Goal: Task Accomplishment & Management: Use online tool/utility

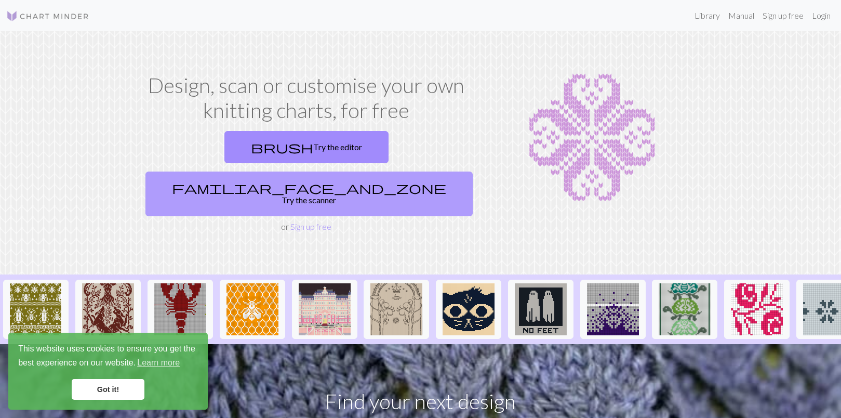
click at [436, 171] on link "familiar_face_and_zone Try the scanner" at bounding box center [308, 193] width 327 height 45
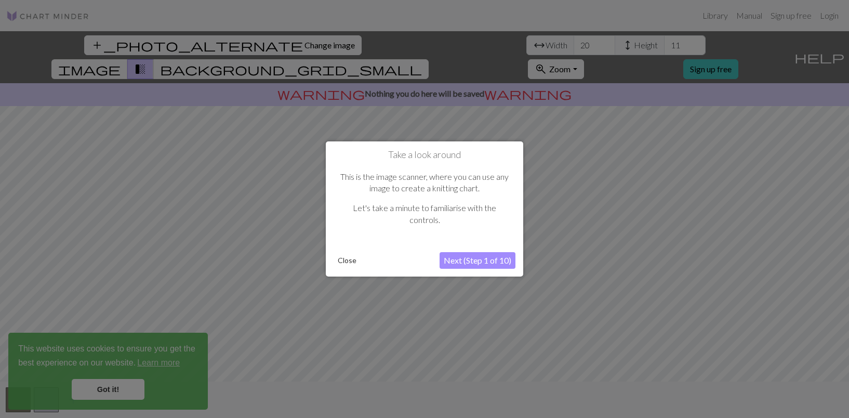
click at [476, 263] on button "Next (Step 1 of 10)" at bounding box center [477, 260] width 76 height 17
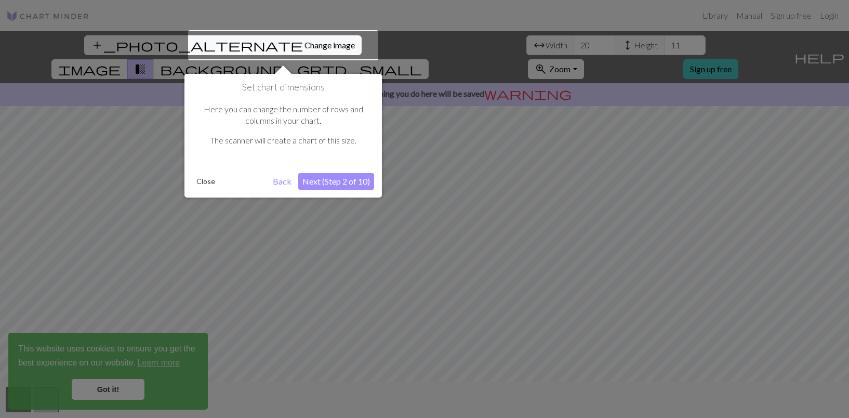
click at [340, 177] on button "Next (Step 2 of 10)" at bounding box center [336, 181] width 76 height 17
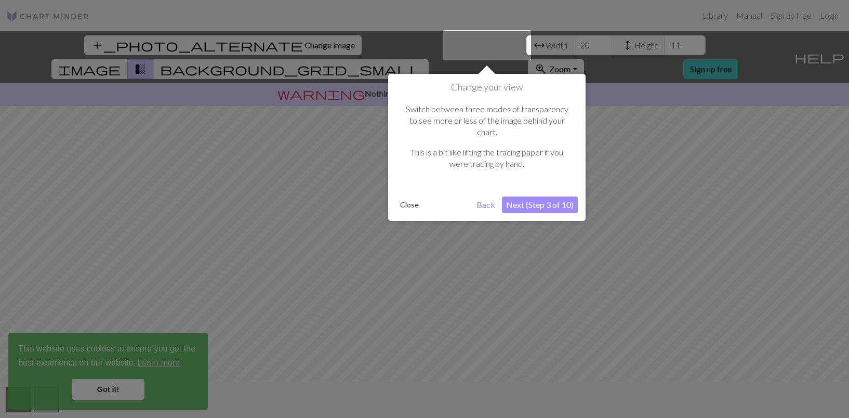
click at [530, 196] on button "Next (Step 3 of 10)" at bounding box center [540, 204] width 76 height 17
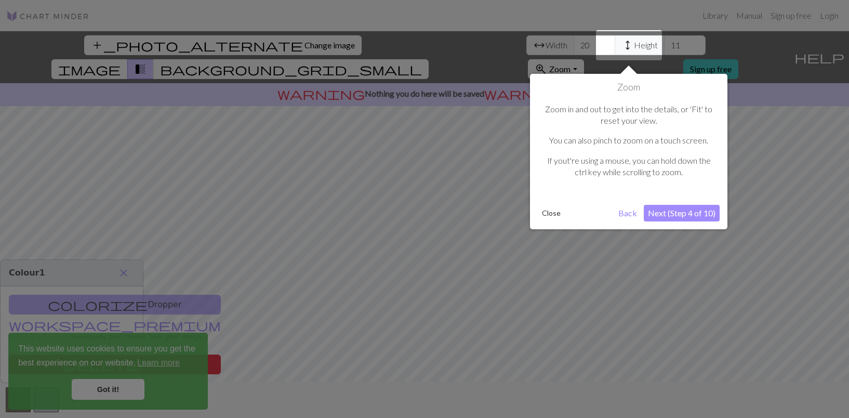
click at [721, 211] on div "Zoom Zoom in and out to get into the details, or 'Fit' to reset your view. You …" at bounding box center [628, 151] width 197 height 155
click at [679, 212] on button "Next (Step 4 of 10)" at bounding box center [682, 213] width 76 height 17
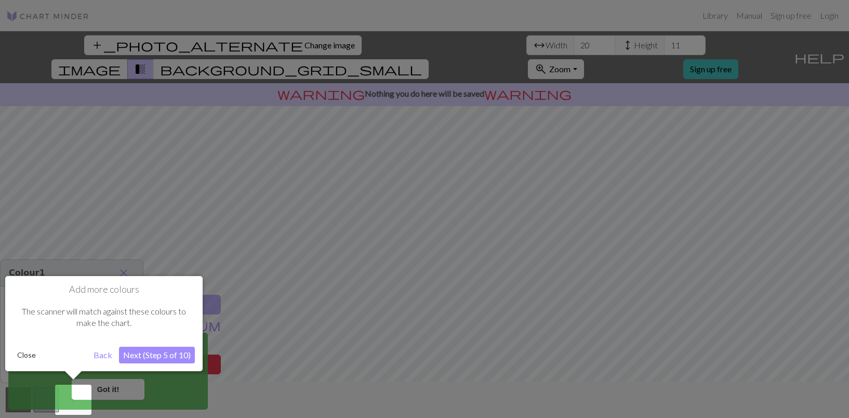
click at [163, 354] on button "Next (Step 5 of 10)" at bounding box center [157, 354] width 76 height 17
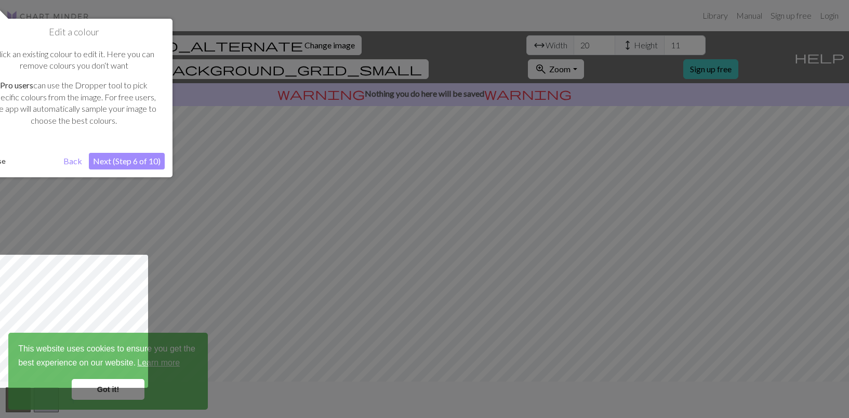
click at [126, 163] on button "Next (Step 6 of 10)" at bounding box center [127, 161] width 76 height 17
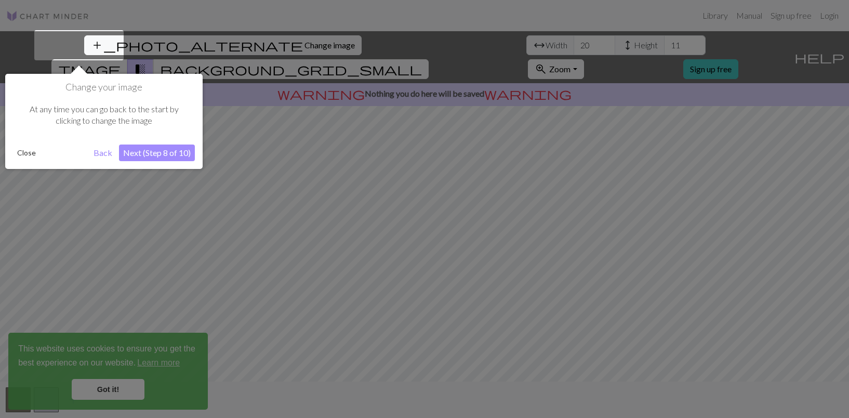
click at [162, 152] on button "Next (Step 8 of 10)" at bounding box center [157, 152] width 76 height 17
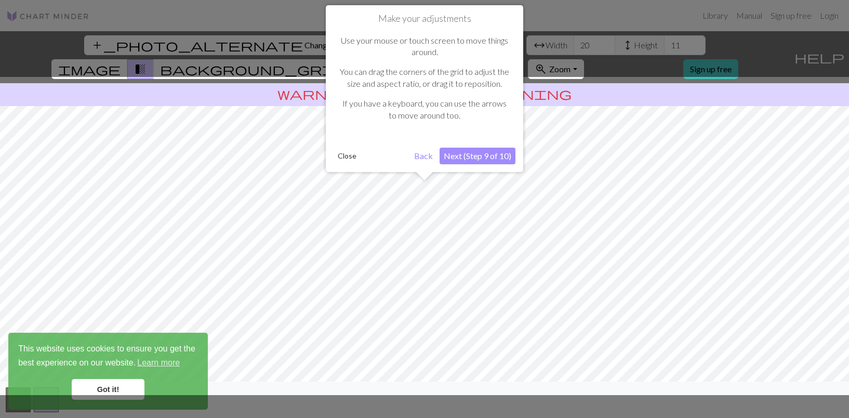
click at [499, 158] on button "Next (Step 9 of 10)" at bounding box center [477, 156] width 76 height 17
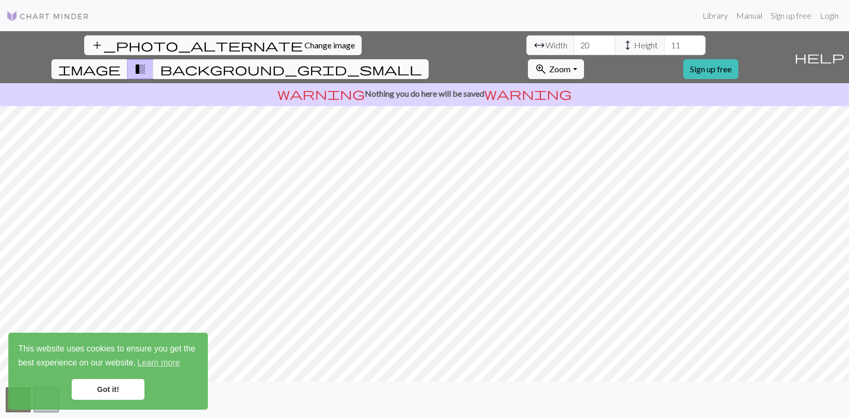
click at [422, 62] on span "background_grid_small" at bounding box center [291, 69] width 262 height 15
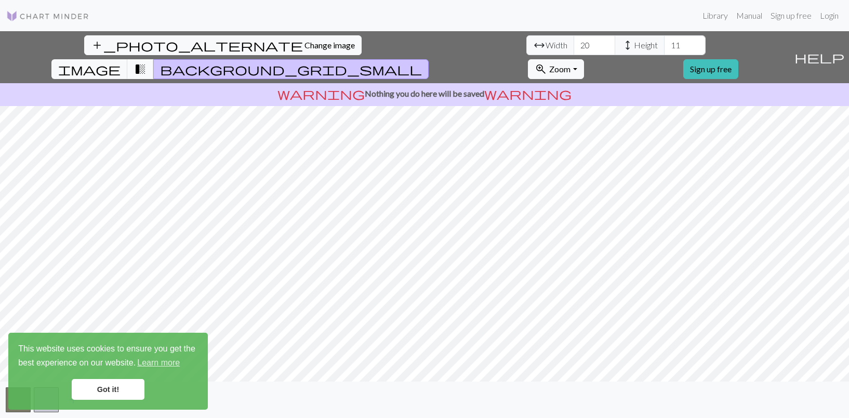
click at [146, 62] on span "transition_fade" at bounding box center [140, 69] width 12 height 15
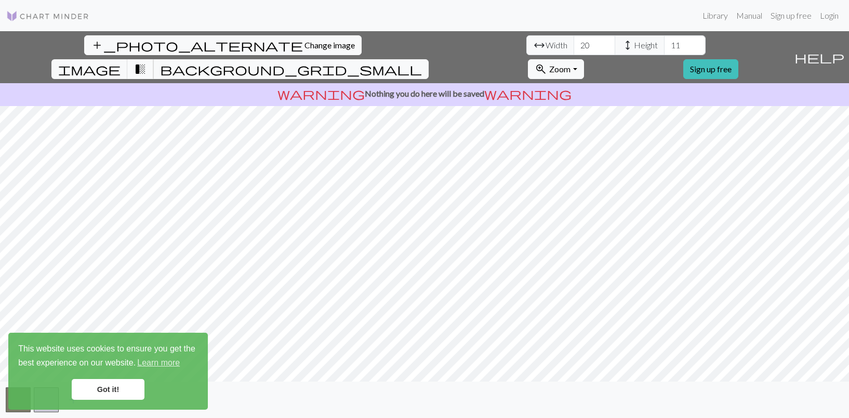
click at [146, 62] on span "transition_fade" at bounding box center [140, 69] width 12 height 15
click at [583, 59] on button "zoom_in Zoom Zoom" at bounding box center [556, 69] width 56 height 20
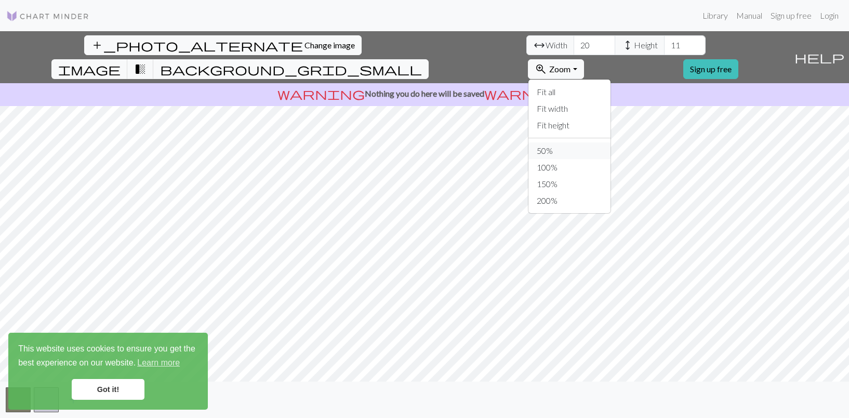
click at [610, 142] on button "50%" at bounding box center [569, 150] width 82 height 17
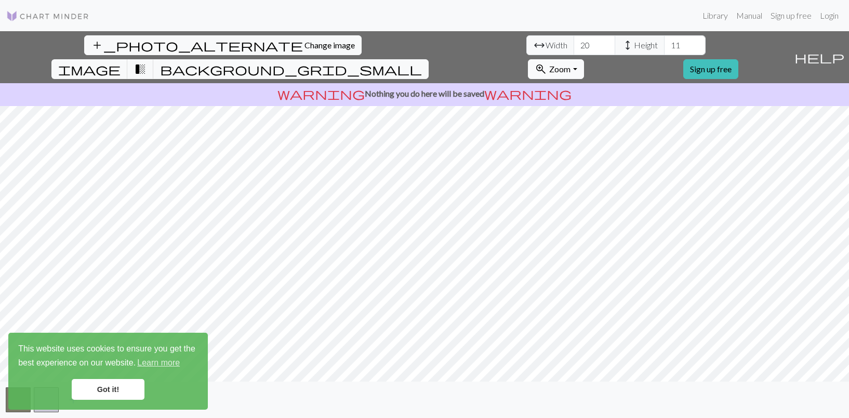
click at [570, 64] on span "Zoom" at bounding box center [559, 69] width 21 height 10
click at [610, 159] on button "100%" at bounding box center [569, 167] width 82 height 17
click at [573, 41] on input "21" at bounding box center [594, 45] width 42 height 20
click at [573, 41] on input "22" at bounding box center [594, 45] width 42 height 20
click at [573, 41] on input "23" at bounding box center [594, 45] width 42 height 20
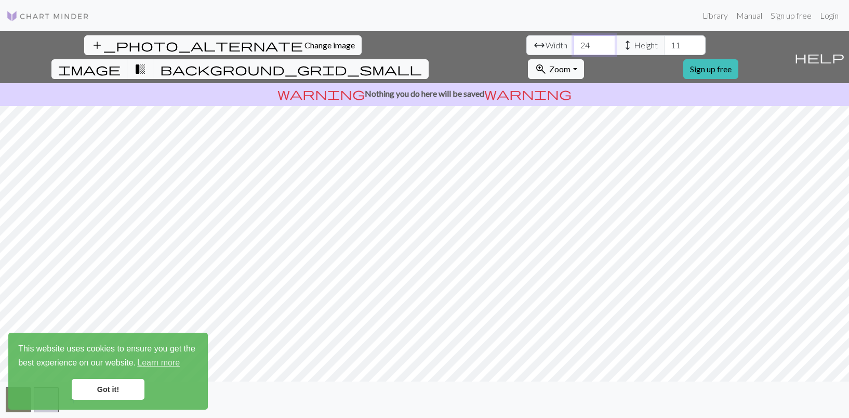
click at [573, 41] on input "24" at bounding box center [594, 45] width 42 height 20
type input "25"
click at [573, 41] on input "25" at bounding box center [594, 45] width 42 height 20
click at [664, 43] on input "12" at bounding box center [685, 45] width 42 height 20
click at [664, 43] on input "13" at bounding box center [685, 45] width 42 height 20
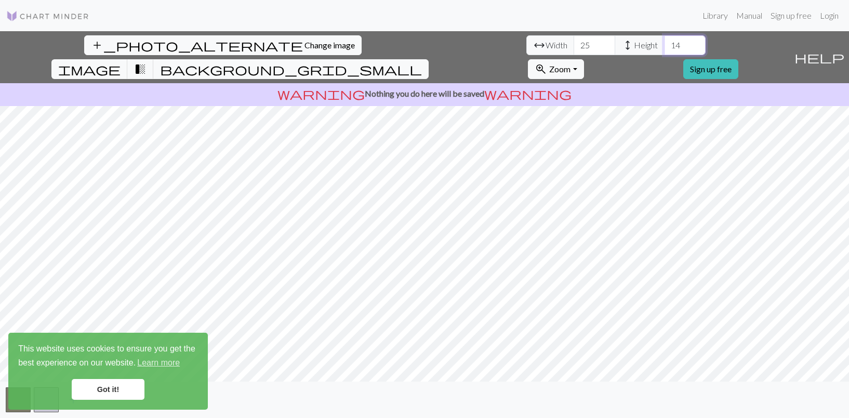
click at [664, 43] on input "14" at bounding box center [685, 45] width 42 height 20
click at [664, 43] on input "15" at bounding box center [685, 45] width 42 height 20
type input "16"
click at [664, 43] on input "16" at bounding box center [685, 45] width 42 height 20
click at [128, 59] on button "image" at bounding box center [89, 69] width 76 height 20
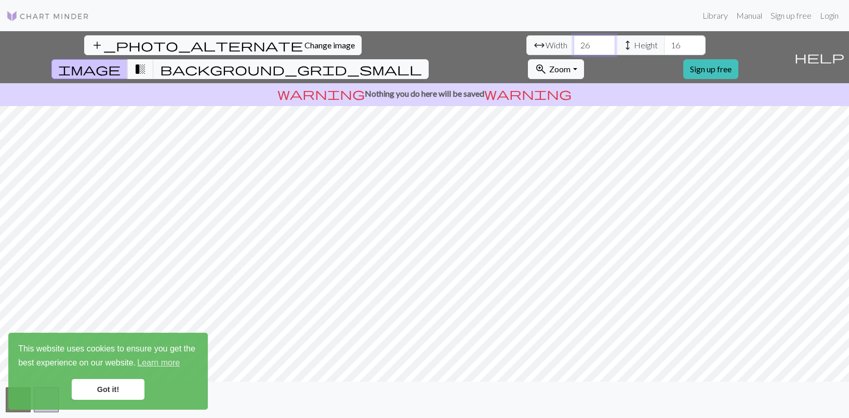
click at [573, 43] on input "26" at bounding box center [594, 45] width 42 height 20
click at [573, 43] on input "27" at bounding box center [594, 45] width 42 height 20
type input "26"
click at [573, 50] on input "26" at bounding box center [594, 45] width 42 height 20
click at [134, 388] on link "Got it!" at bounding box center [108, 389] width 73 height 21
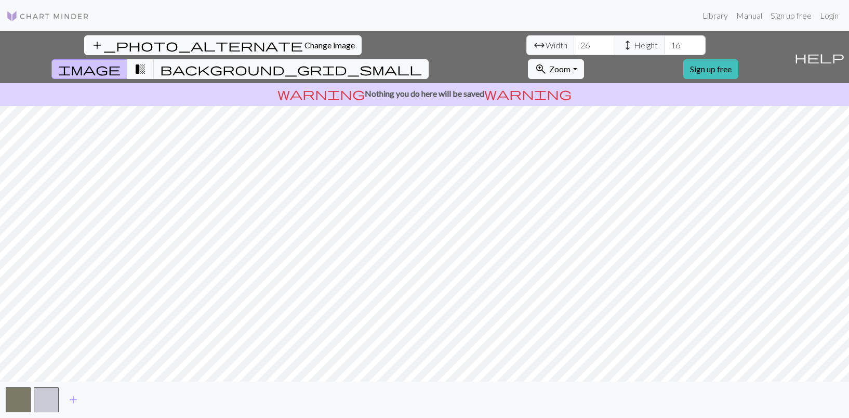
click at [154, 59] on button "transition_fade" at bounding box center [140, 69] width 26 height 20
click at [422, 62] on span "background_grid_small" at bounding box center [291, 69] width 262 height 15
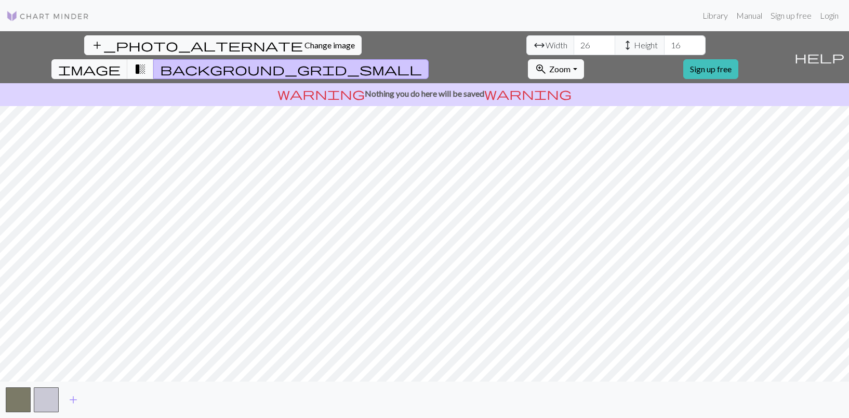
click at [146, 62] on span "transition_fade" at bounding box center [140, 69] width 12 height 15
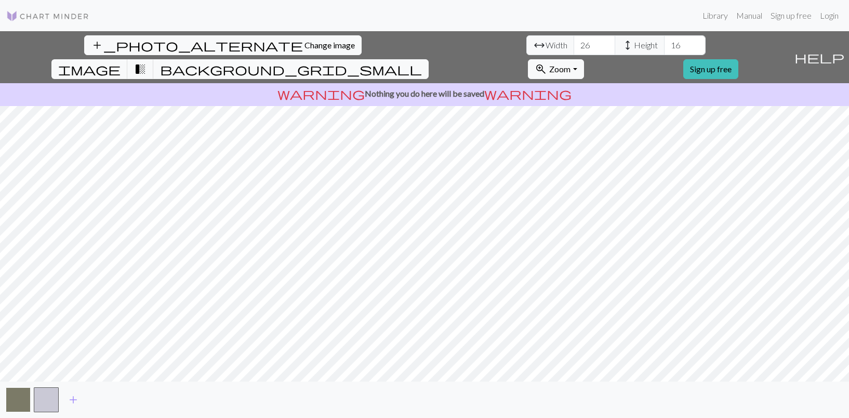
click at [23, 403] on button "button" at bounding box center [18, 399] width 25 height 25
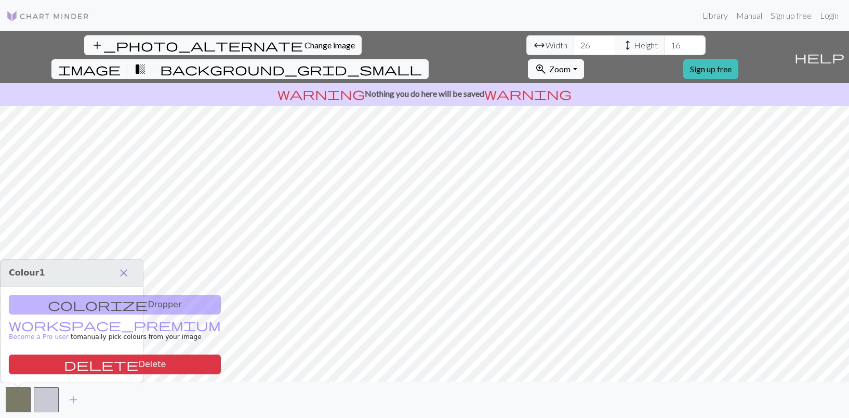
click at [124, 272] on span "close" at bounding box center [123, 272] width 12 height 15
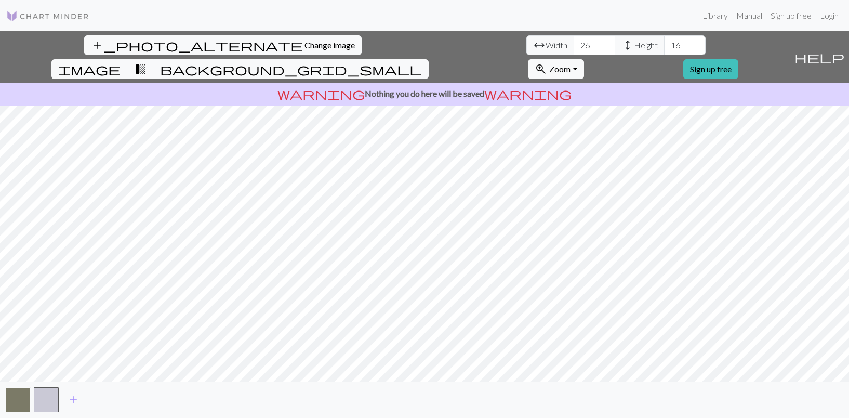
click at [21, 403] on button "button" at bounding box center [18, 399] width 25 height 25
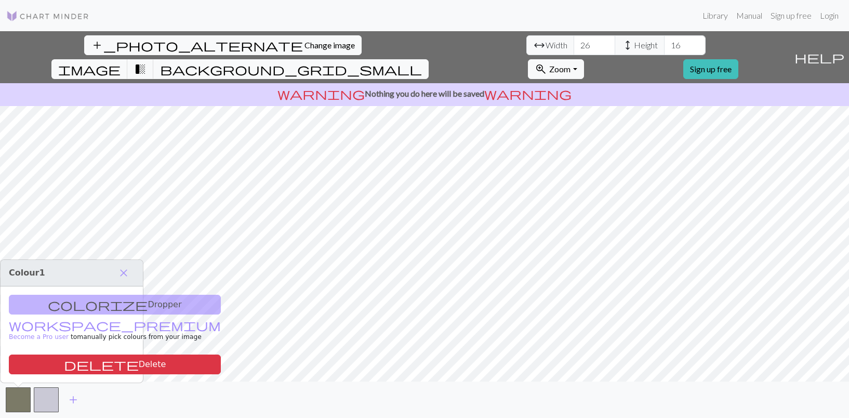
click at [102, 305] on div "colorize Dropper workspace_premium Become a Pro user to manually pick colours f…" at bounding box center [72, 334] width 142 height 96
click at [61, 311] on div "colorize Dropper workspace_premium Become a Pro user to manually pick colours f…" at bounding box center [72, 334] width 142 height 96
click at [82, 363] on button "delete Delete" at bounding box center [115, 364] width 212 height 20
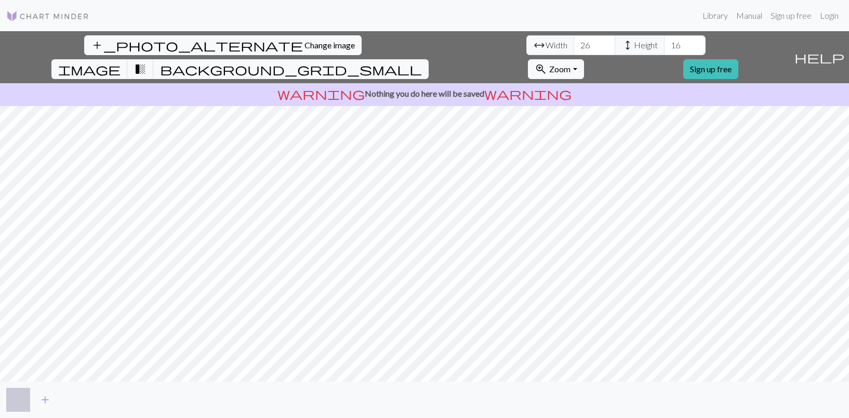
click at [21, 397] on button "button" at bounding box center [18, 399] width 25 height 25
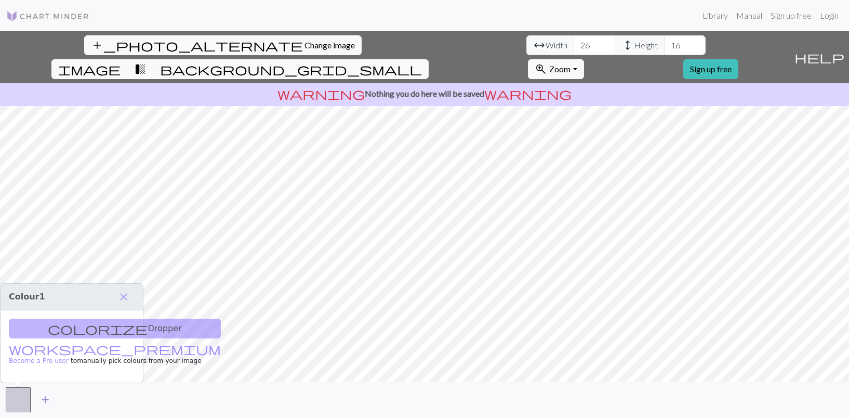
click at [43, 399] on span "add" at bounding box center [45, 399] width 12 height 15
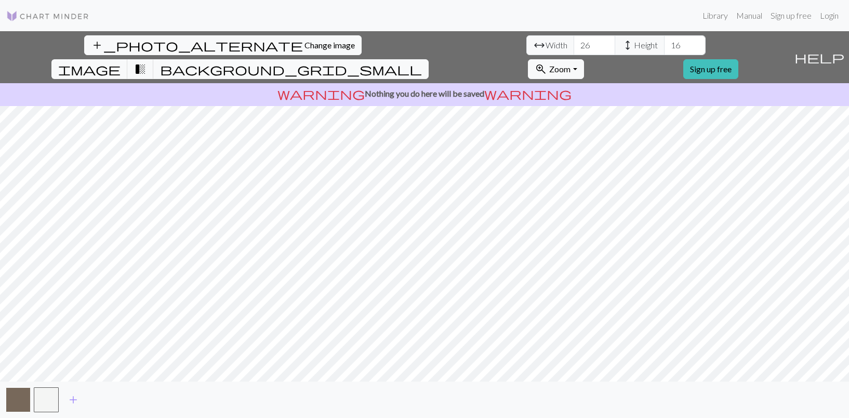
click at [19, 398] on button "button" at bounding box center [18, 399] width 25 height 25
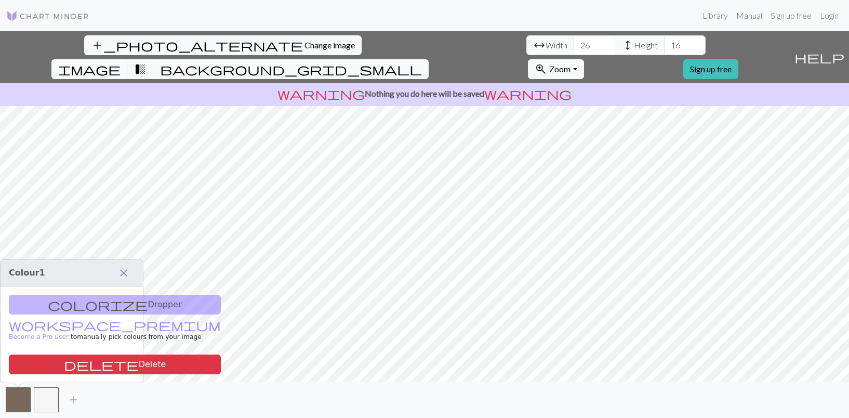
click at [129, 273] on span "close" at bounding box center [123, 272] width 12 height 15
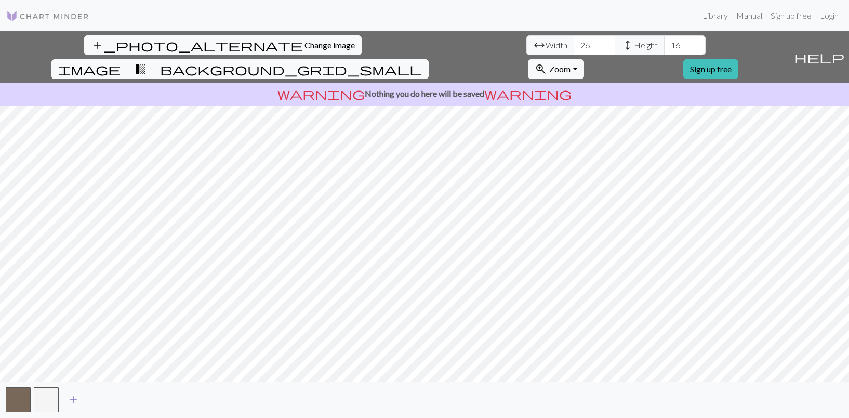
click at [78, 403] on span "add" at bounding box center [73, 399] width 12 height 15
click at [55, 403] on button "button" at bounding box center [46, 399] width 25 height 25
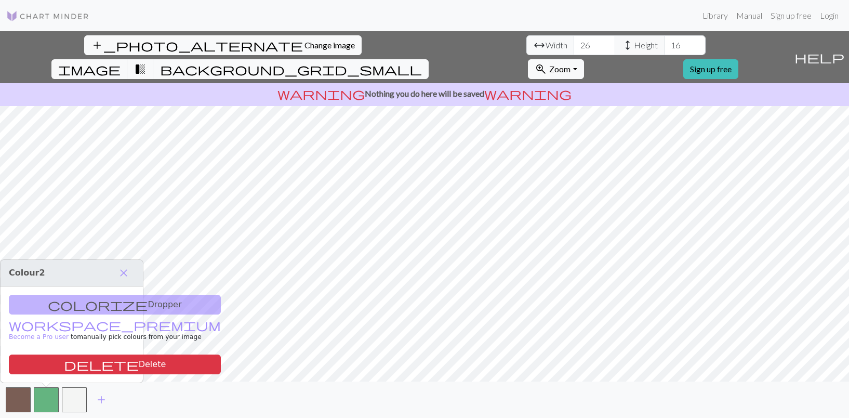
click at [97, 303] on div "colorize Dropper workspace_premium Become a Pro user to manually pick colours f…" at bounding box center [72, 334] width 142 height 96
click at [126, 268] on span "close" at bounding box center [123, 272] width 12 height 15
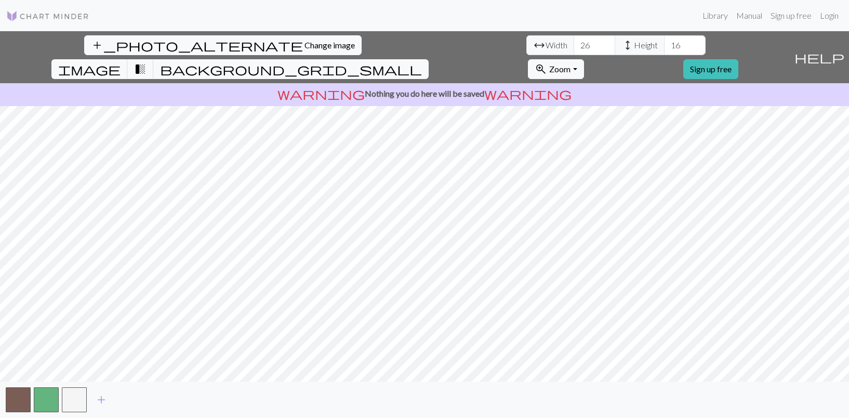
click at [42, 17] on img at bounding box center [47, 16] width 83 height 12
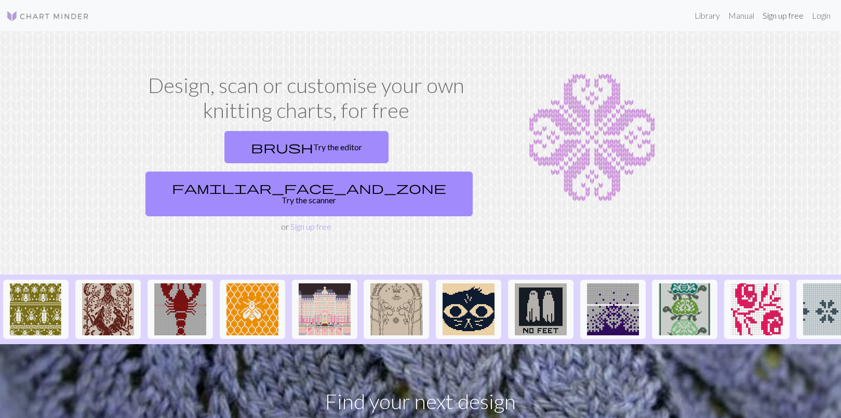
click at [797, 18] on link "Sign up free" at bounding box center [782, 15] width 49 height 21
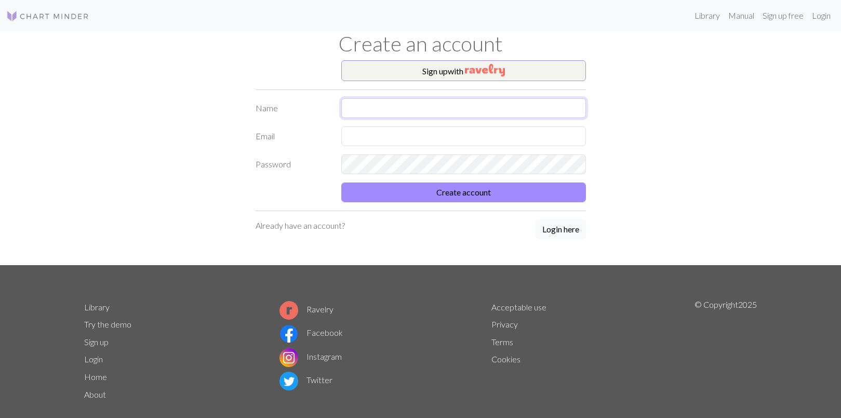
click at [363, 104] on input "text" at bounding box center [463, 108] width 245 height 20
type input "dada"
type input "[EMAIL_ADDRESS][DOMAIN_NAME]"
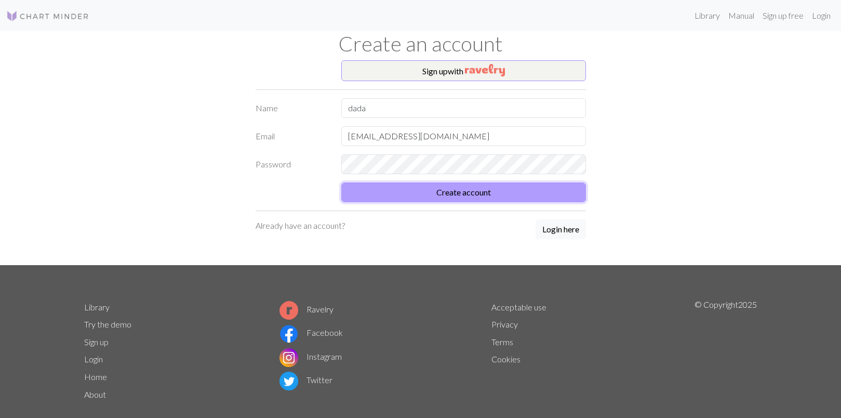
click at [455, 201] on button "Create account" at bounding box center [463, 192] width 245 height 20
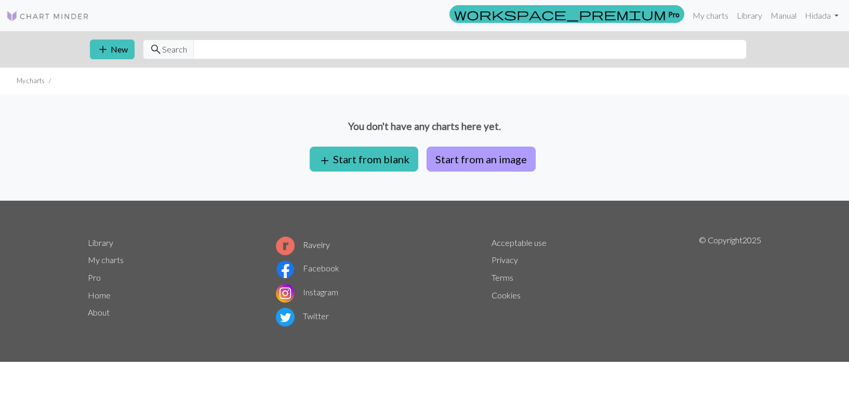
click at [512, 154] on button "Start from an image" at bounding box center [480, 158] width 109 height 25
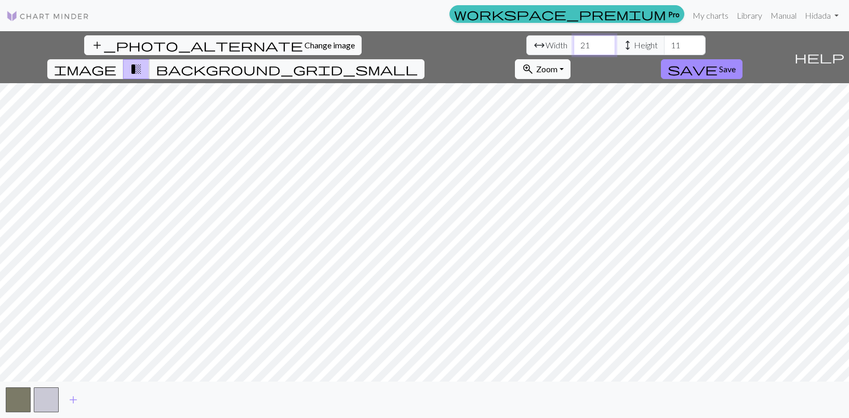
click at [573, 41] on input "21" at bounding box center [594, 45] width 42 height 20
click at [573, 41] on input "22" at bounding box center [594, 45] width 42 height 20
click at [573, 41] on input "23" at bounding box center [594, 45] width 42 height 20
click at [573, 41] on input "24" at bounding box center [594, 45] width 42 height 20
click at [573, 41] on input "25" at bounding box center [594, 45] width 42 height 20
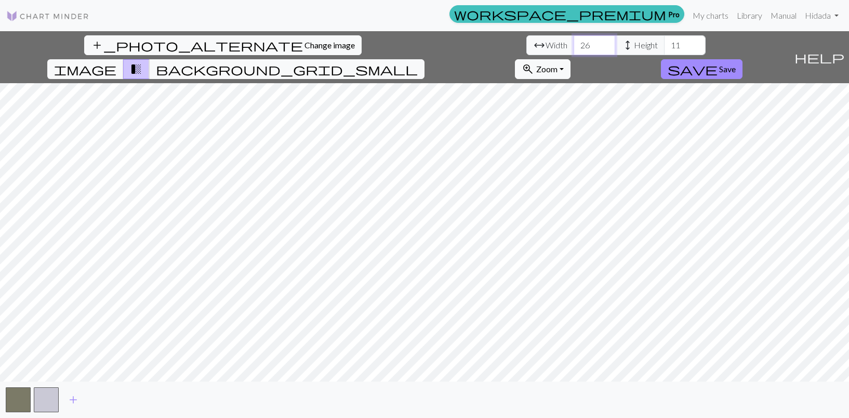
click at [573, 41] on input "26" at bounding box center [594, 45] width 42 height 20
click at [573, 41] on input "27" at bounding box center [594, 45] width 42 height 20
type input "28"
click at [573, 41] on input "28" at bounding box center [594, 45] width 42 height 20
click at [664, 40] on input "12" at bounding box center [685, 45] width 42 height 20
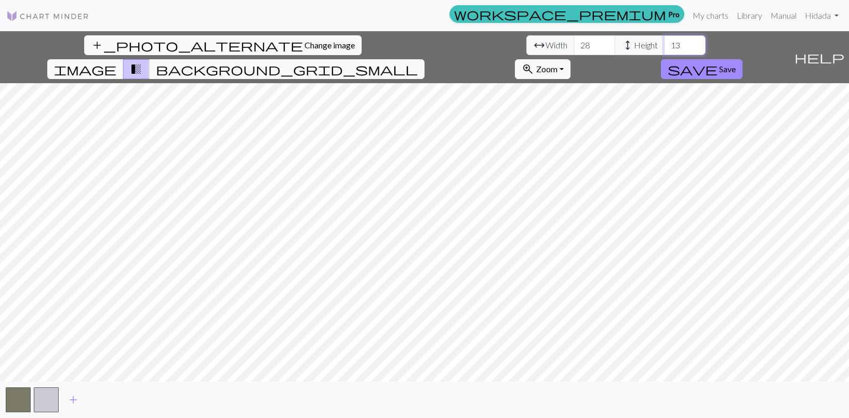
click at [664, 40] on input "13" at bounding box center [685, 45] width 42 height 20
click at [664, 40] on input "14" at bounding box center [685, 45] width 42 height 20
click at [664, 40] on input "15" at bounding box center [685, 45] width 42 height 20
click at [664, 40] on input "16" at bounding box center [685, 45] width 42 height 20
click at [664, 41] on input "17" at bounding box center [685, 45] width 42 height 20
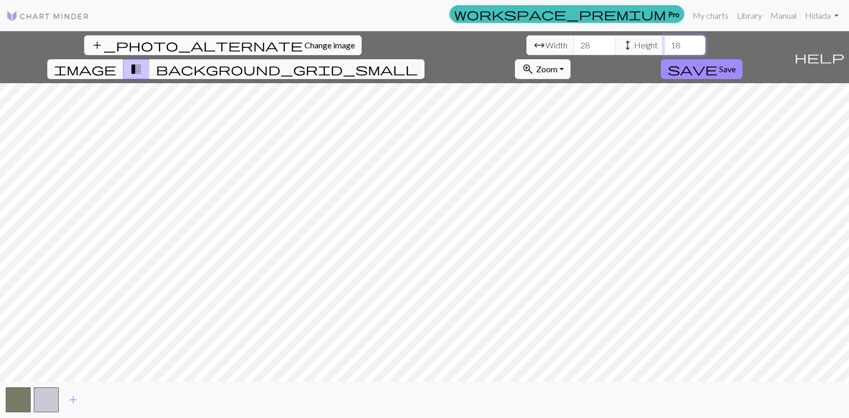
type input "18"
click at [664, 41] on input "18" at bounding box center [685, 45] width 42 height 20
click at [77, 398] on span "add" at bounding box center [73, 399] width 12 height 15
click at [98, 399] on span "add" at bounding box center [101, 399] width 12 height 15
click at [98, 399] on button "button" at bounding box center [102, 399] width 25 height 25
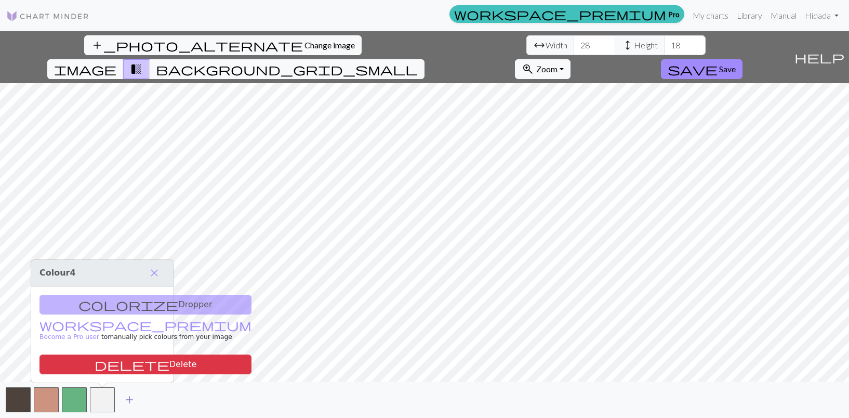
click at [135, 402] on span "add" at bounding box center [129, 399] width 12 height 15
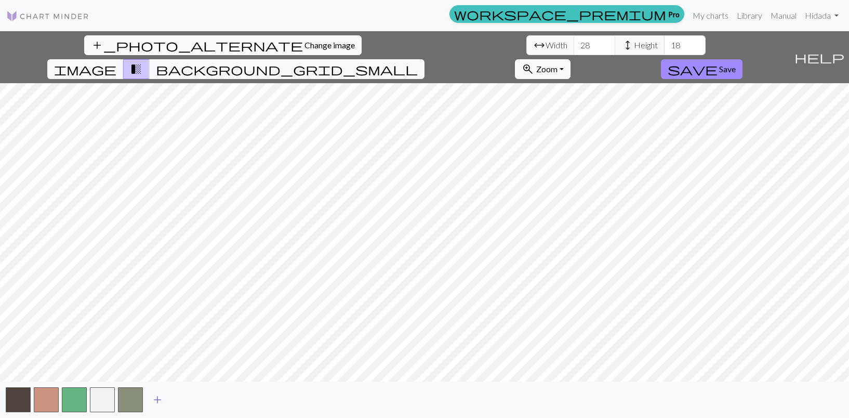
click at [156, 403] on span "add" at bounding box center [157, 399] width 12 height 15
click at [184, 400] on span "add" at bounding box center [185, 399] width 12 height 15
click at [211, 401] on span "add" at bounding box center [213, 399] width 12 height 15
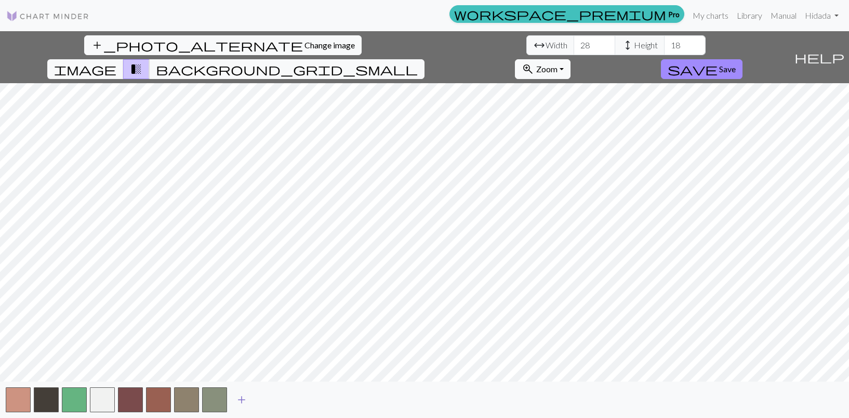
click at [240, 402] on span "add" at bounding box center [241, 399] width 12 height 15
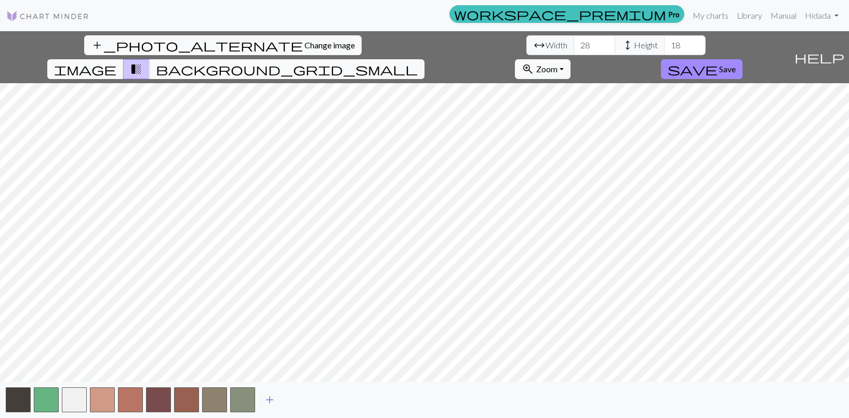
click at [270, 401] on span "add" at bounding box center [269, 399] width 12 height 15
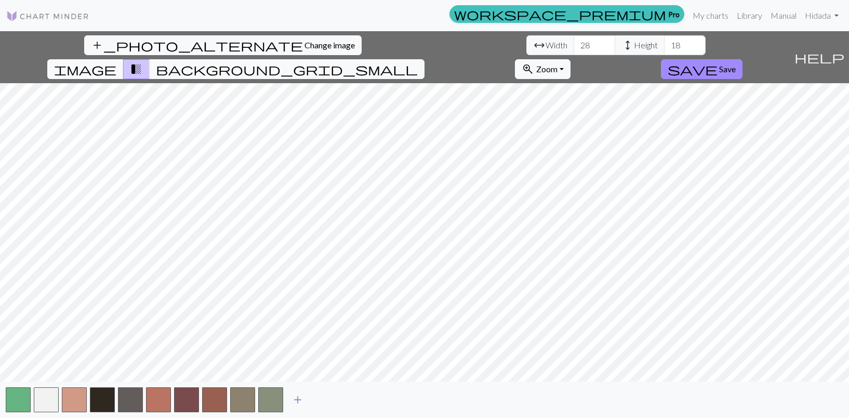
click at [301, 402] on span "add" at bounding box center [297, 399] width 12 height 15
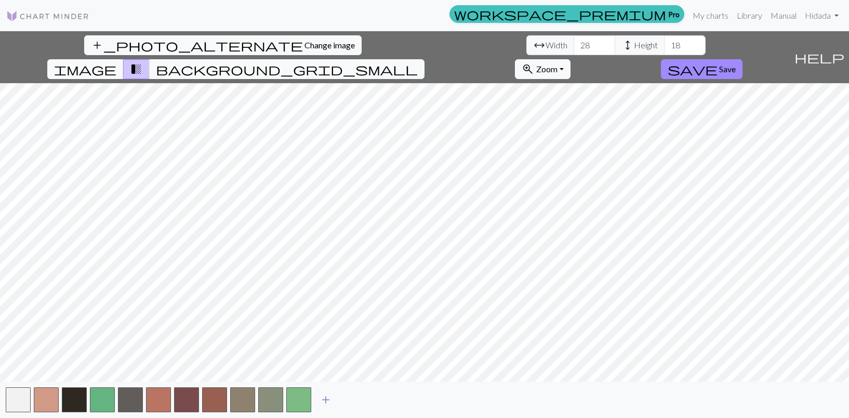
click at [327, 398] on span "add" at bounding box center [325, 399] width 12 height 15
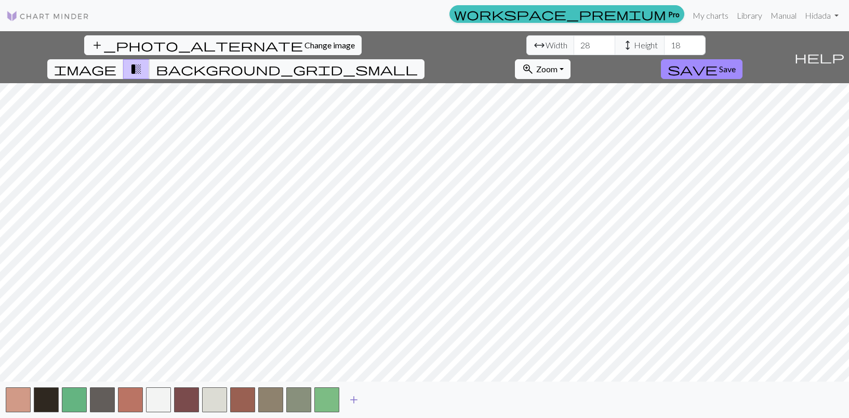
click at [352, 397] on span "add" at bounding box center [354, 399] width 12 height 15
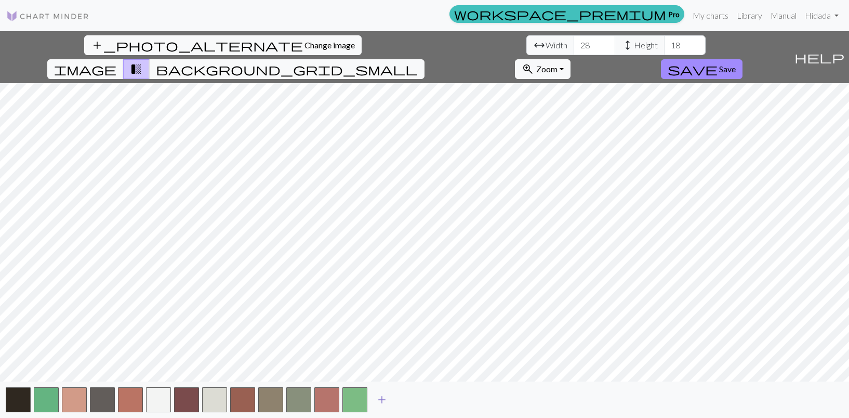
click at [383, 400] on span "add" at bounding box center [382, 399] width 12 height 15
click at [408, 398] on span "add" at bounding box center [410, 399] width 12 height 15
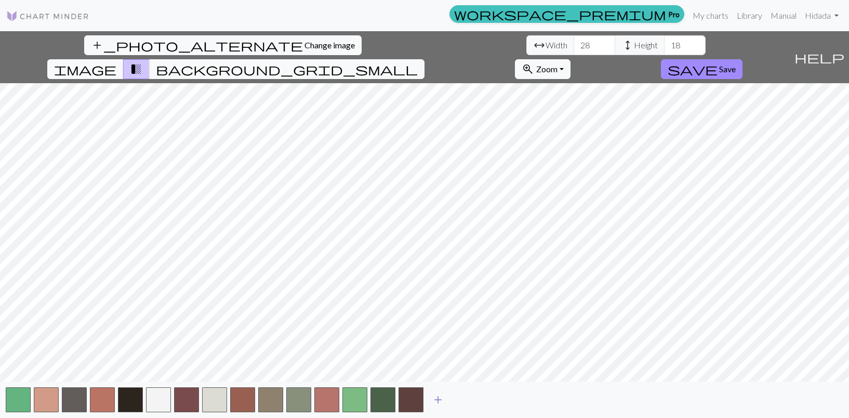
click at [437, 399] on span "add" at bounding box center [438, 399] width 12 height 15
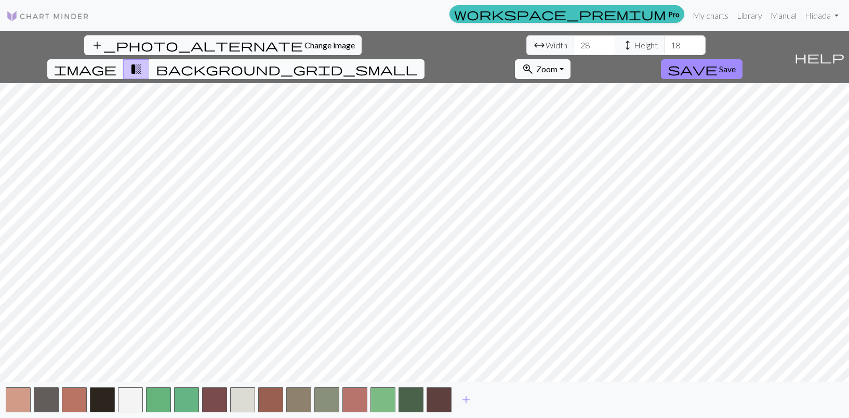
click at [418, 62] on span "background_grid_small" at bounding box center [287, 69] width 262 height 15
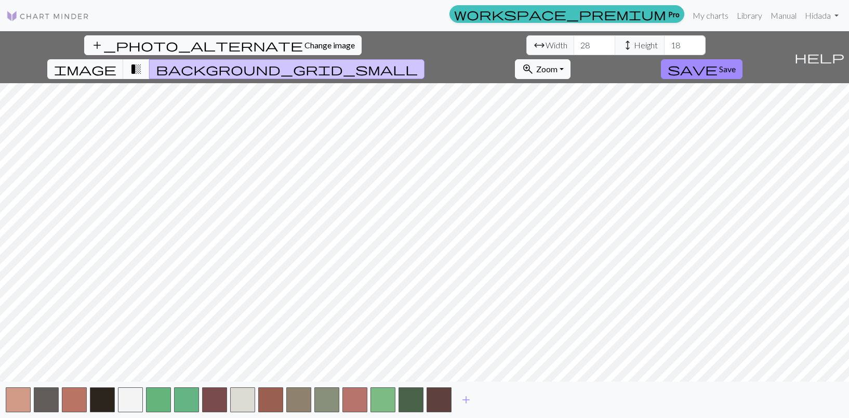
click at [142, 62] on span "transition_fade" at bounding box center [136, 69] width 12 height 15
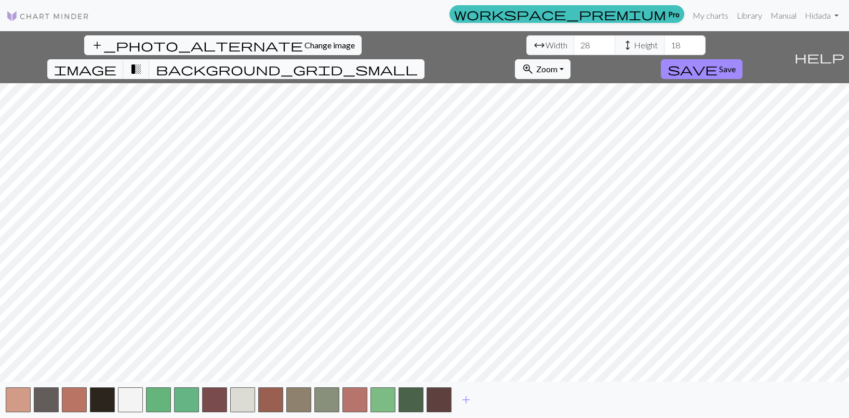
click at [424, 59] on button "background_grid_small" at bounding box center [286, 69] width 275 height 20
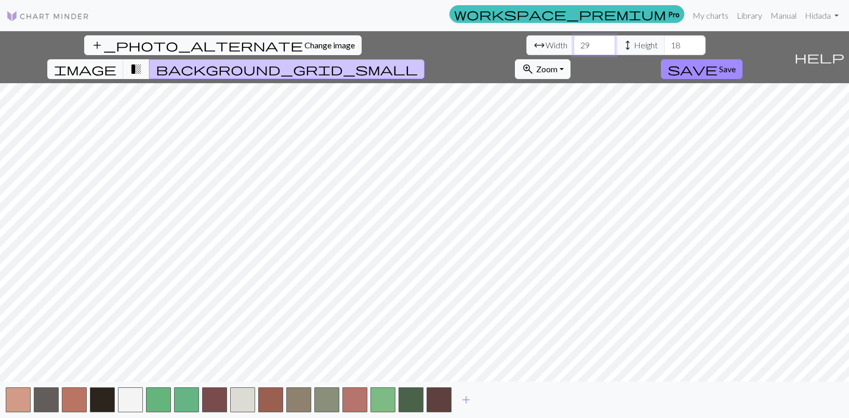
click at [573, 42] on input "29" at bounding box center [594, 45] width 42 height 20
click at [409, 405] on button "button" at bounding box center [410, 399] width 25 height 25
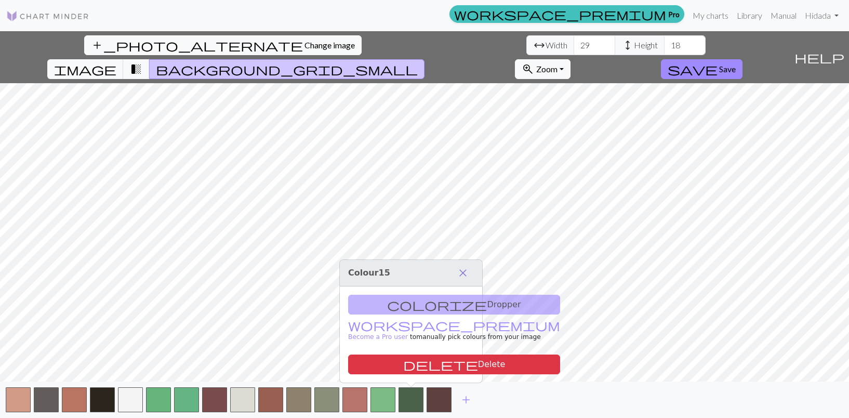
click at [469, 270] on span "close" at bounding box center [463, 272] width 12 height 15
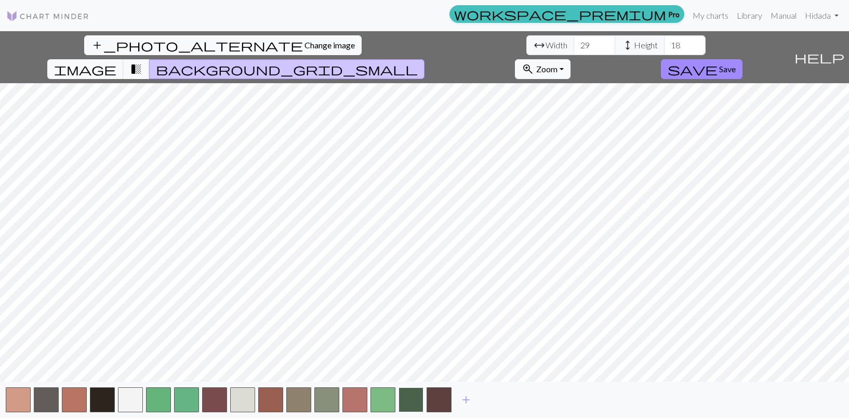
click at [409, 399] on button "button" at bounding box center [410, 399] width 25 height 25
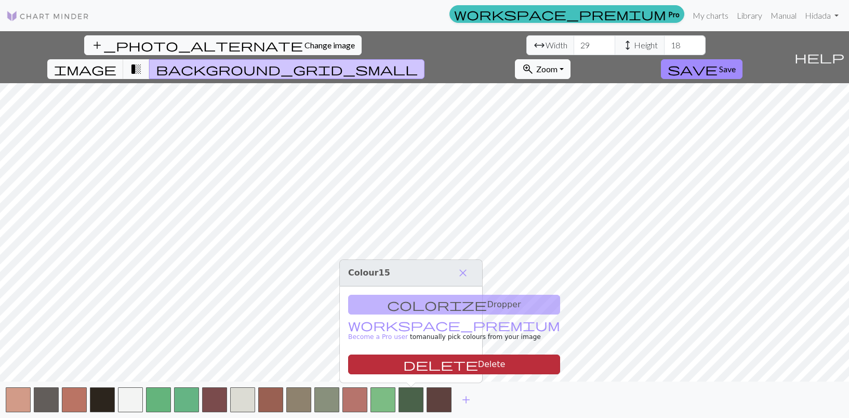
click at [416, 361] on button "delete Delete" at bounding box center [454, 364] width 212 height 20
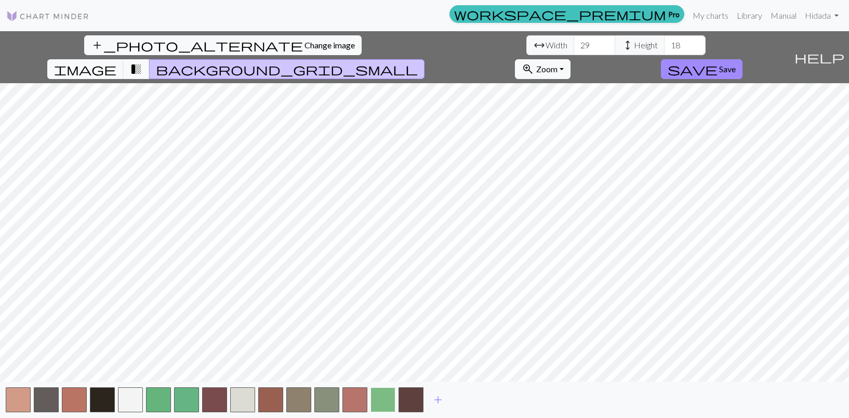
click at [379, 406] on button "button" at bounding box center [382, 399] width 25 height 25
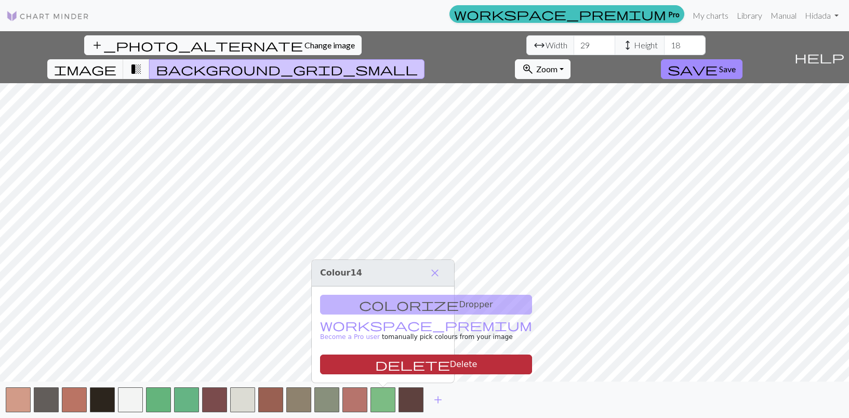
click at [401, 362] on button "delete Delete" at bounding box center [426, 364] width 212 height 20
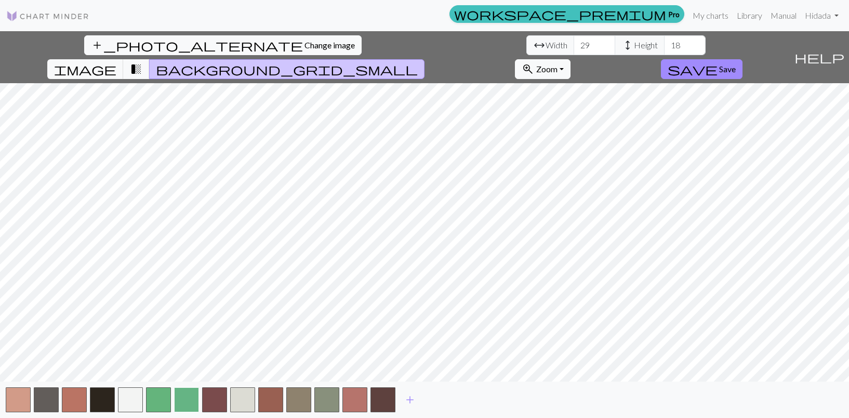
click at [191, 404] on button "button" at bounding box center [186, 399] width 25 height 25
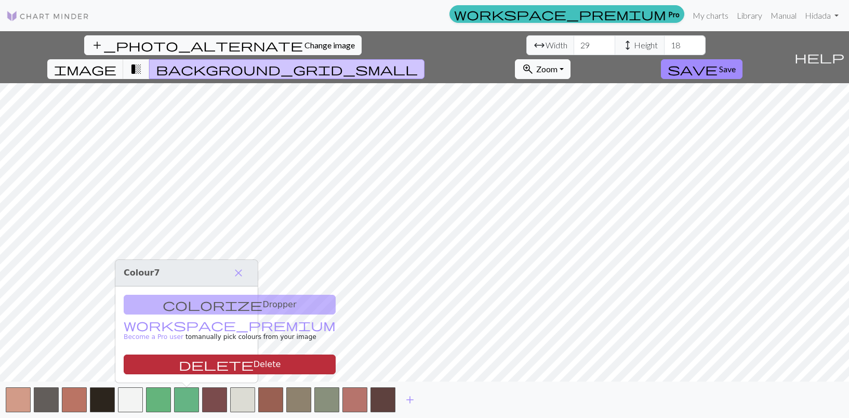
click at [191, 364] on button "delete Delete" at bounding box center [230, 364] width 212 height 20
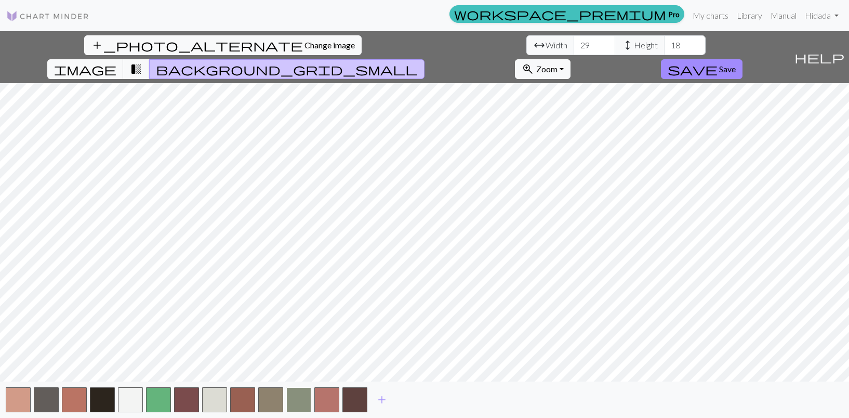
click at [303, 401] on button "button" at bounding box center [298, 399] width 25 height 25
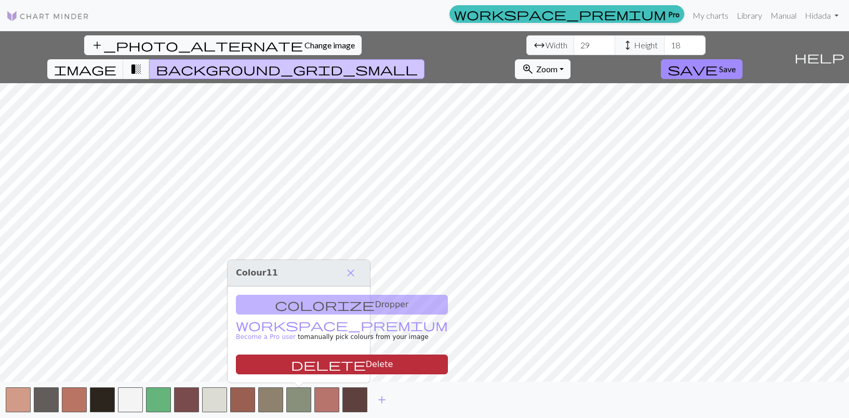
click at [324, 366] on button "delete Delete" at bounding box center [342, 364] width 212 height 20
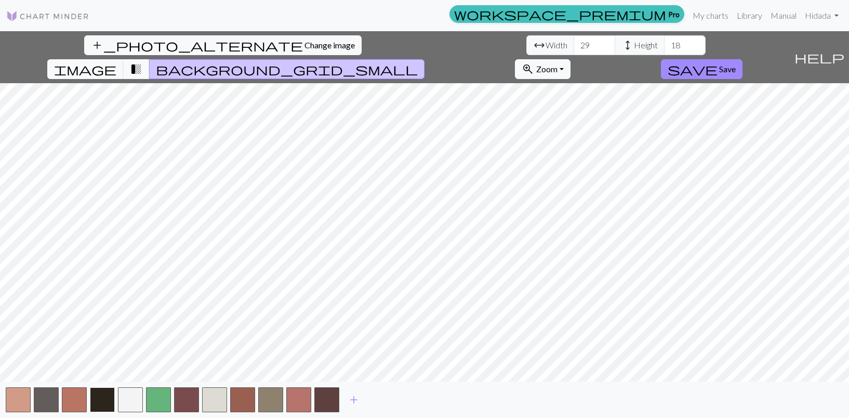
click at [105, 402] on button "button" at bounding box center [102, 399] width 25 height 25
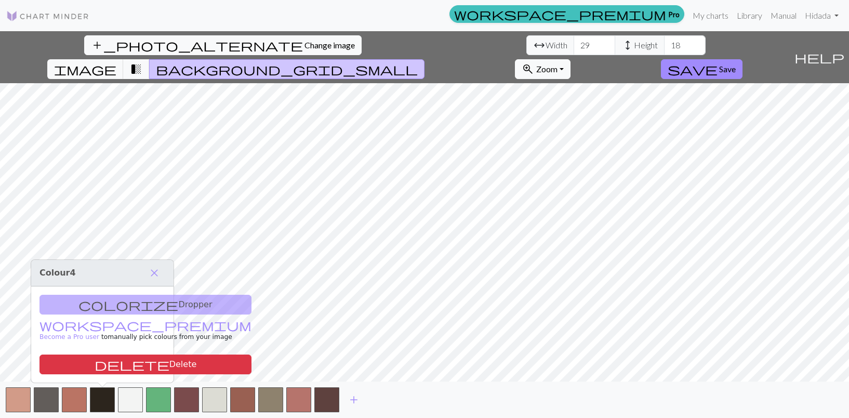
click at [98, 307] on div "colorize Dropper workspace_premium Become a Pro user to manually pick colours f…" at bounding box center [102, 334] width 142 height 96
type input "28"
click at [573, 50] on input "28" at bounding box center [594, 45] width 42 height 20
click at [142, 62] on span "transition_fade" at bounding box center [136, 69] width 12 height 15
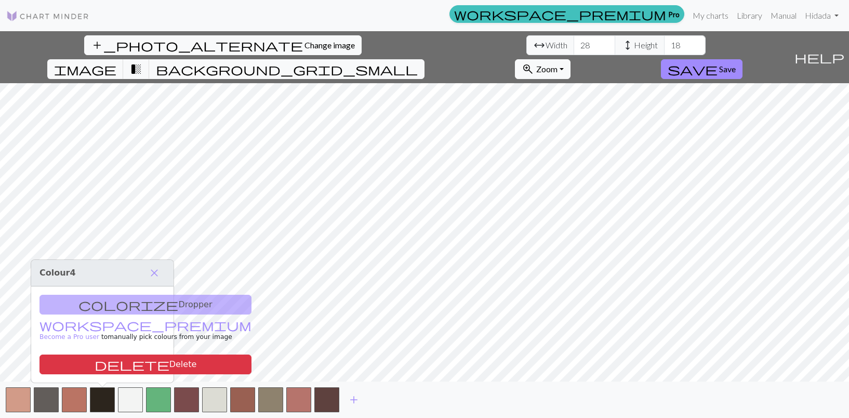
click at [111, 308] on div "colorize Dropper workspace_premium Become a Pro user to manually pick colours f…" at bounding box center [102, 334] width 142 height 96
click at [150, 272] on span "close" at bounding box center [154, 272] width 12 height 15
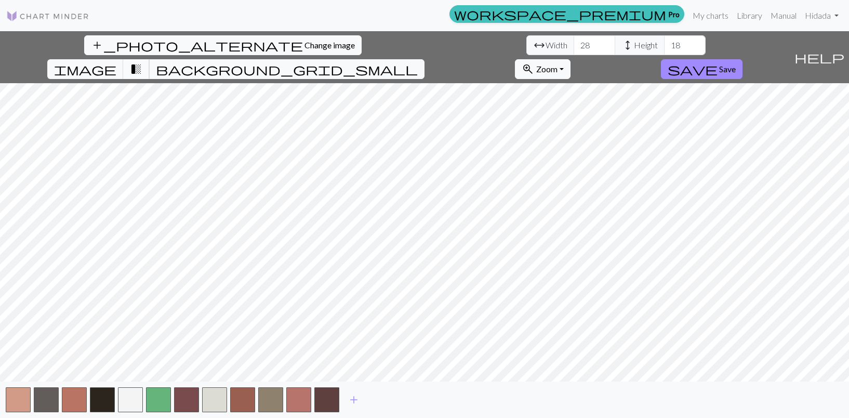
click at [142, 62] on span "transition_fade" at bounding box center [136, 69] width 12 height 15
click at [150, 59] on button "transition_fade" at bounding box center [136, 69] width 26 height 20
click at [142, 62] on span "transition_fade" at bounding box center [136, 69] width 12 height 15
click at [150, 59] on button "transition_fade" at bounding box center [136, 69] width 26 height 20
click at [142, 62] on span "transition_fade" at bounding box center [136, 69] width 12 height 15
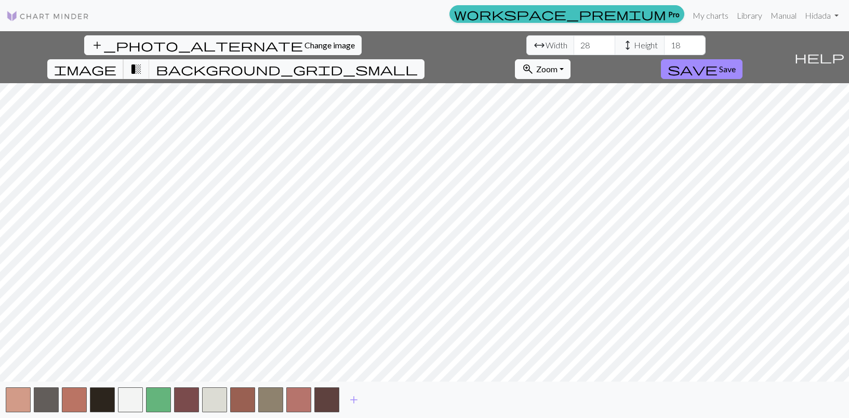
click at [116, 62] on span "image" at bounding box center [85, 69] width 62 height 15
